Goal: Task Accomplishment & Management: Manage account settings

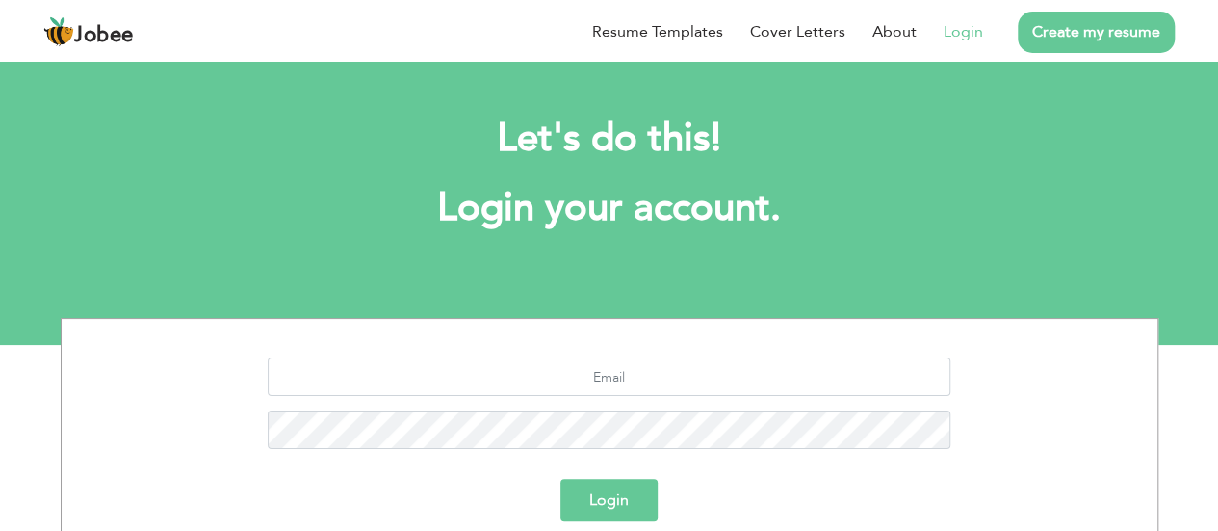
click at [979, 36] on link "Login" at bounding box center [963, 31] width 39 height 23
click at [724, 376] on input "text" at bounding box center [609, 376] width 683 height 39
type input "[EMAIL_ADDRESS][DOMAIN_NAME]"
click at [644, 503] on button "Login" at bounding box center [609, 500] width 97 height 42
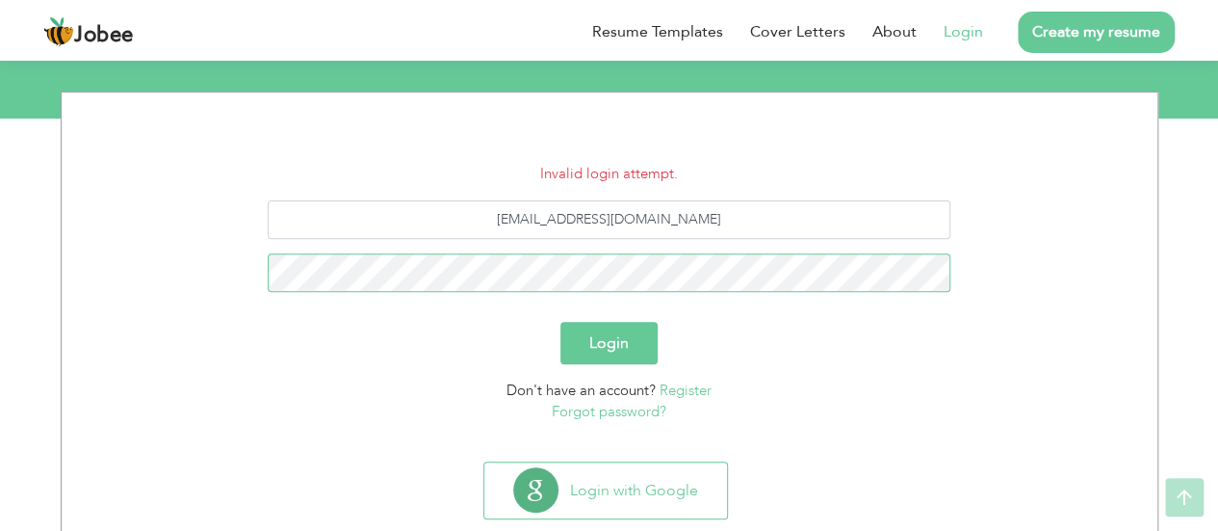
scroll to position [228, 0]
